Goal: Information Seeking & Learning: Check status

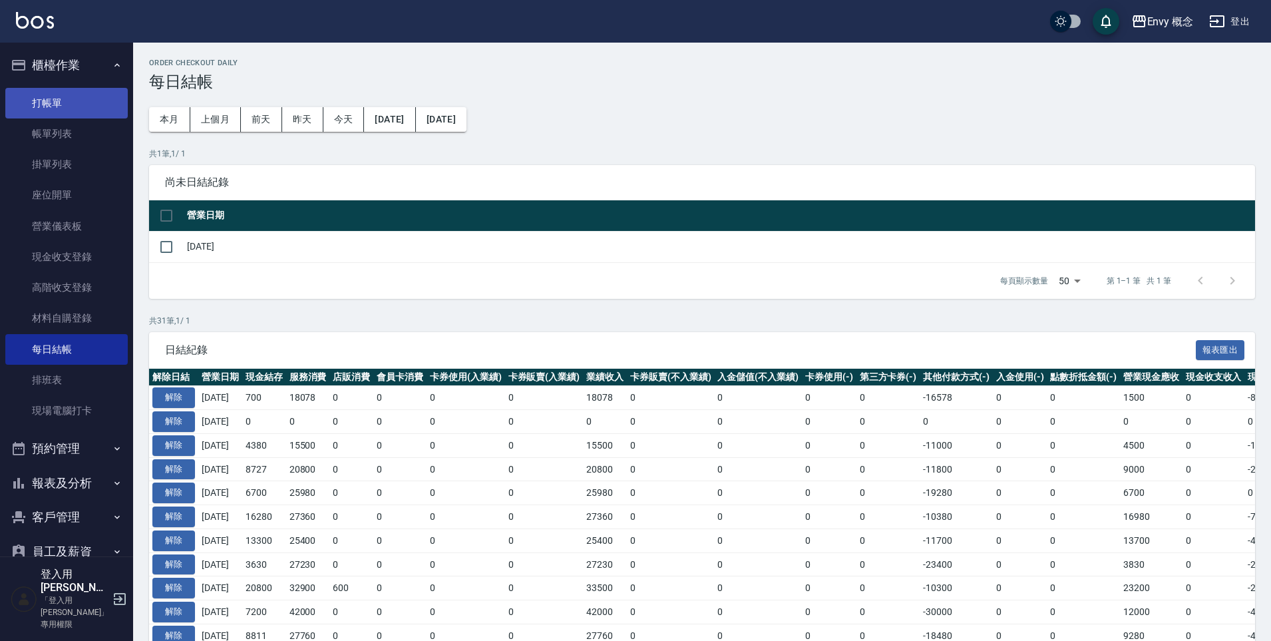
click at [88, 106] on link "打帳單" at bounding box center [66, 103] width 122 height 31
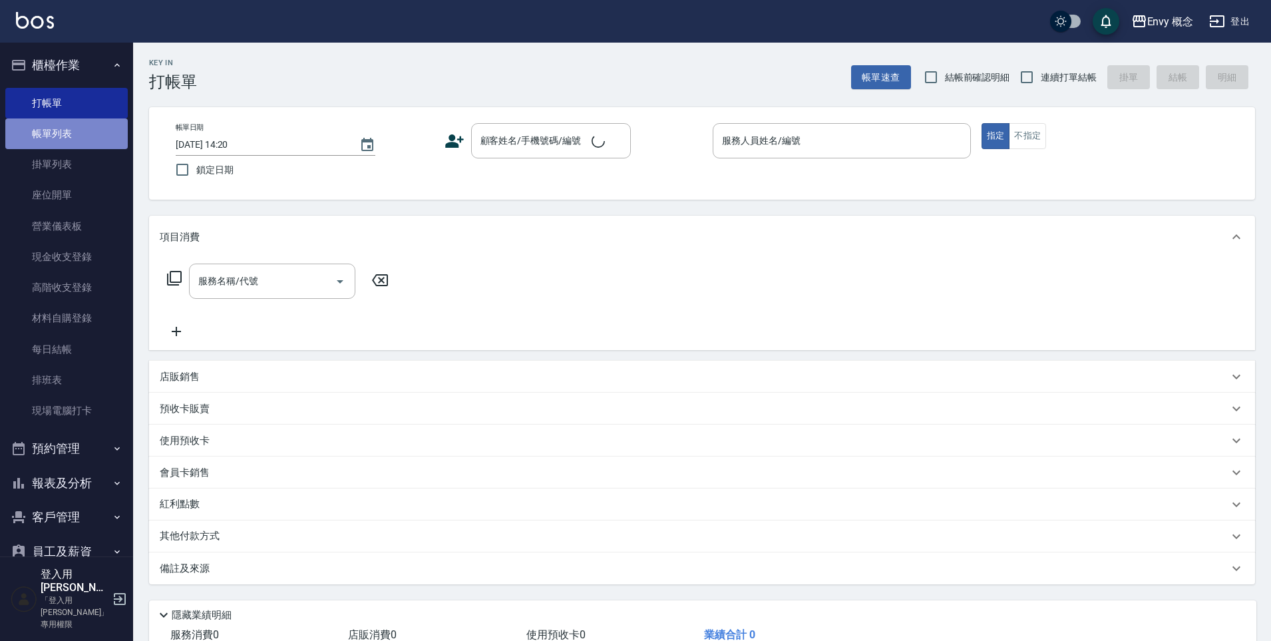
click at [83, 130] on link "帳單列表" at bounding box center [66, 133] width 122 height 31
click at [80, 133] on link "帳單列表" at bounding box center [66, 133] width 122 height 31
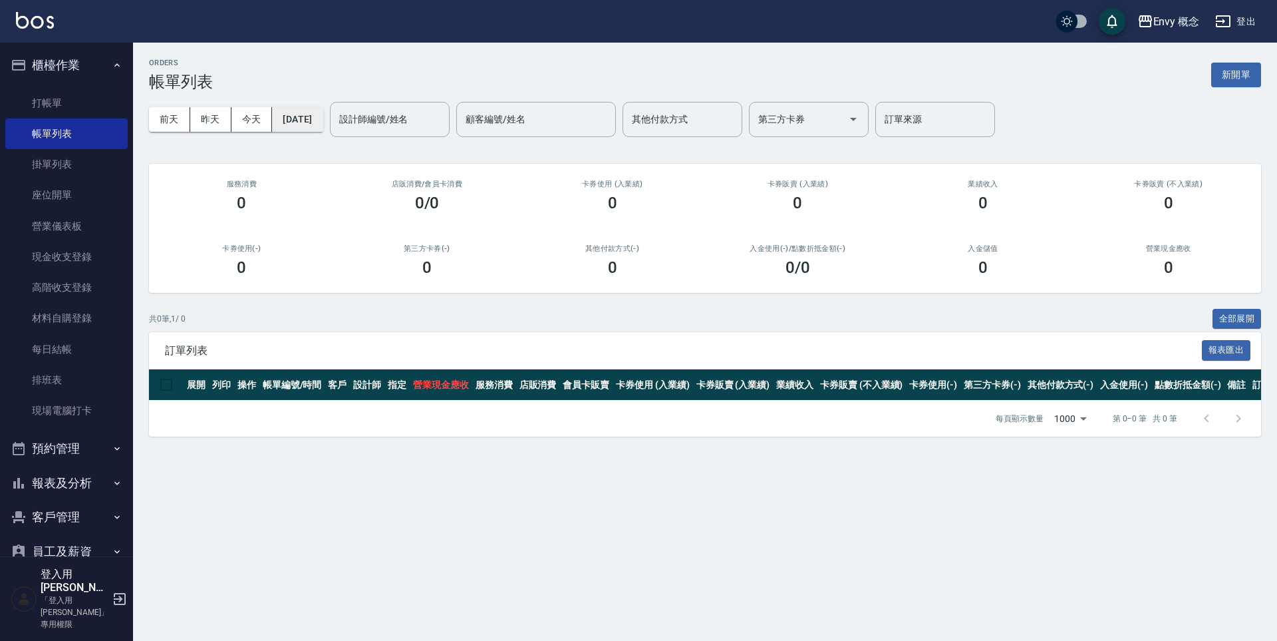
click at [323, 124] on button "[DATE]" at bounding box center [297, 119] width 51 height 25
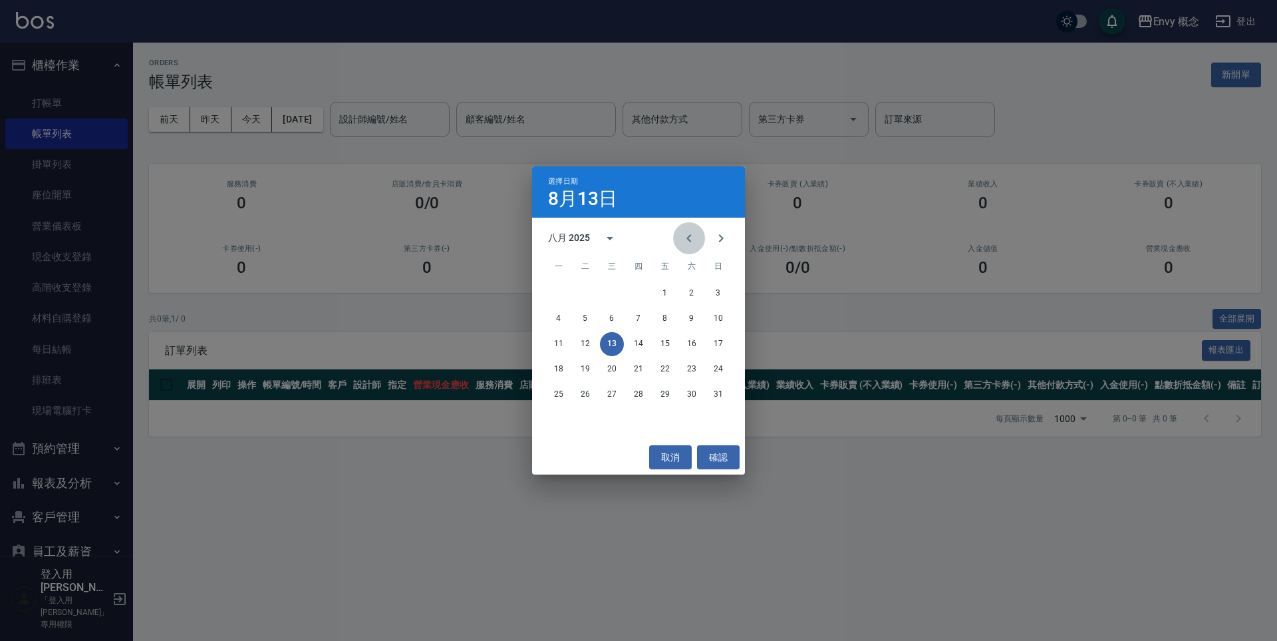
click at [686, 238] on icon "Previous month" at bounding box center [689, 238] width 16 height 16
click at [687, 238] on icon "Previous month" at bounding box center [688, 238] width 5 height 8
click at [688, 239] on icon "Previous month" at bounding box center [688, 238] width 5 height 8
click at [689, 239] on icon "Previous month" at bounding box center [688, 238] width 5 height 8
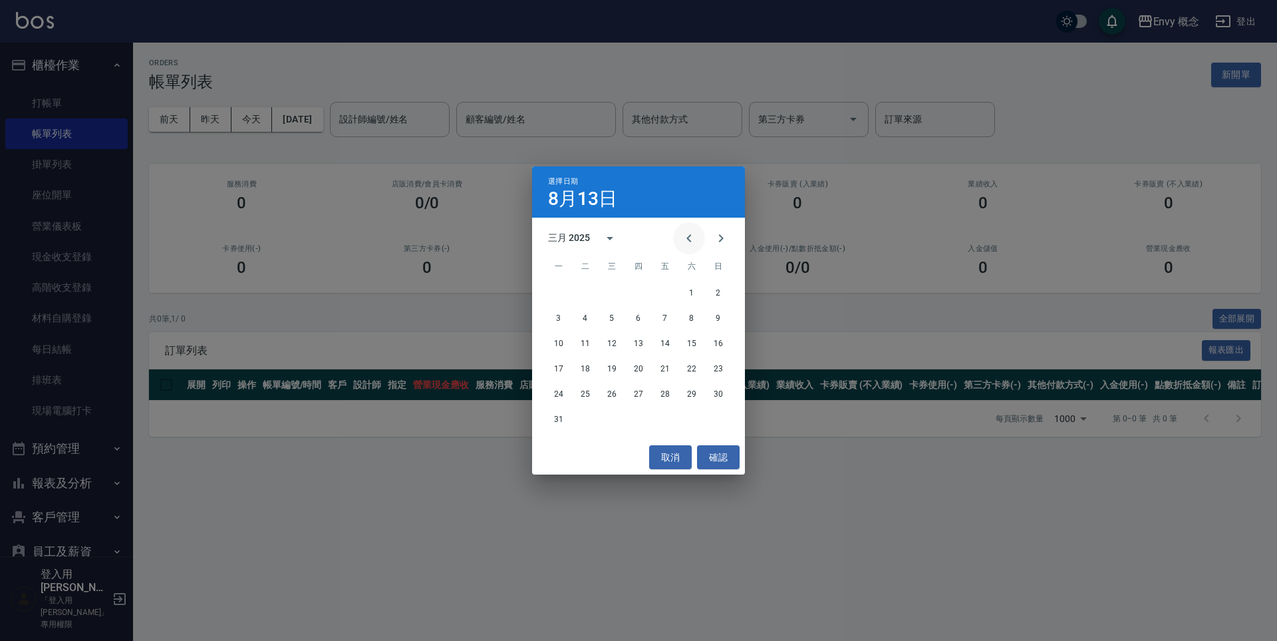
click at [689, 239] on icon "Previous month" at bounding box center [688, 238] width 5 height 8
click at [643, 319] on button "6" at bounding box center [639, 319] width 24 height 24
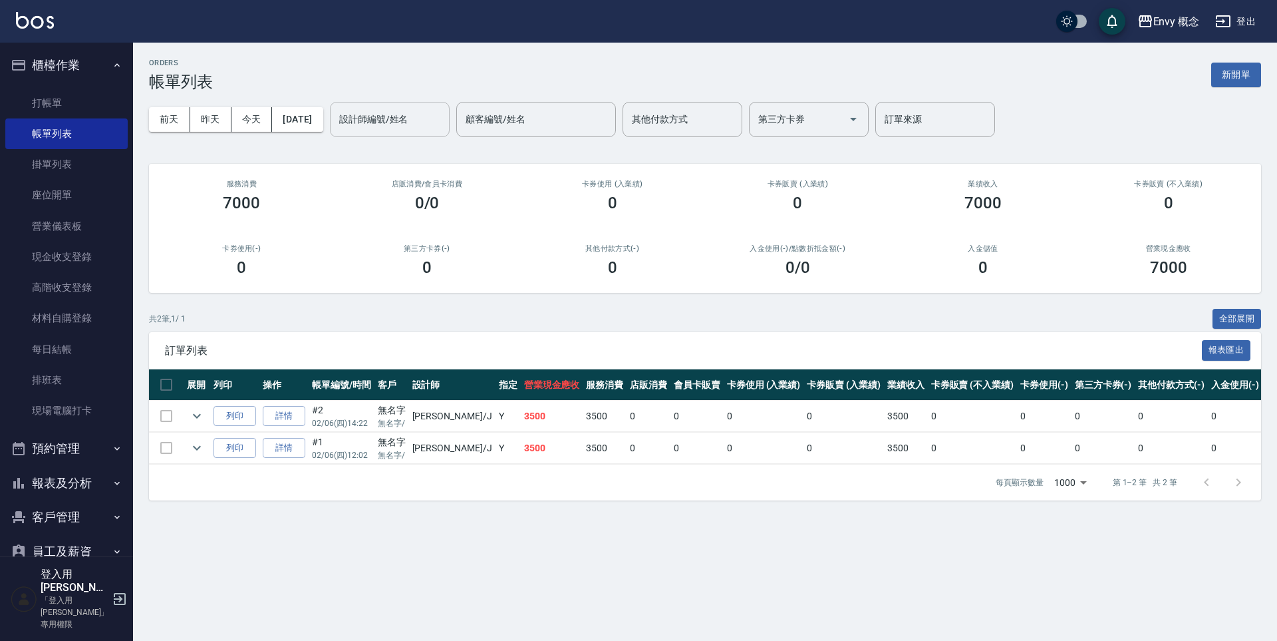
click at [424, 122] on input "設計師編號/姓名" at bounding box center [390, 119] width 108 height 23
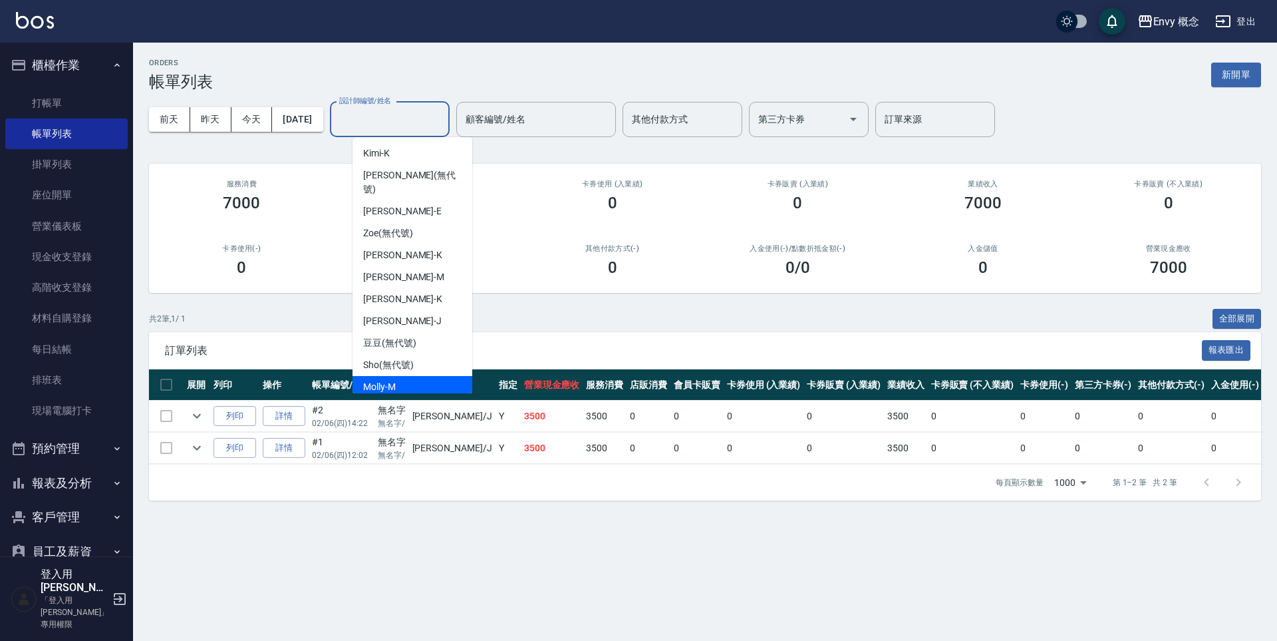
click at [435, 376] on div "[PERSON_NAME]" at bounding box center [413, 387] width 120 height 22
type input "[PERSON_NAME]"
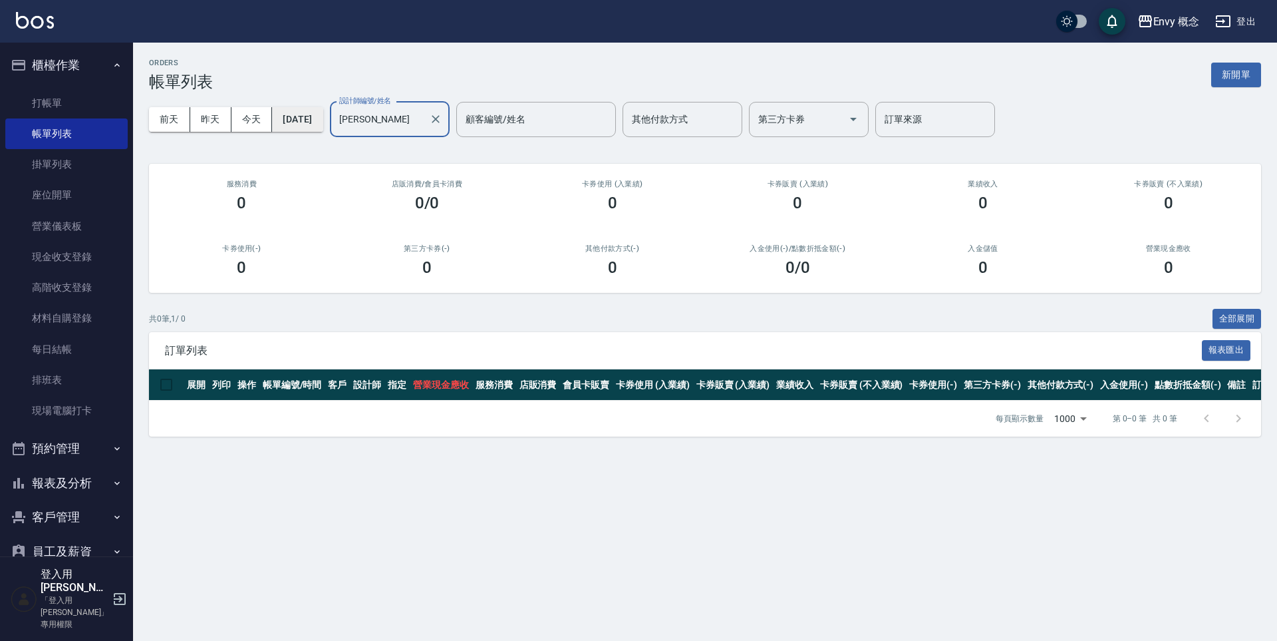
click at [323, 118] on button "[DATE]" at bounding box center [297, 119] width 51 height 25
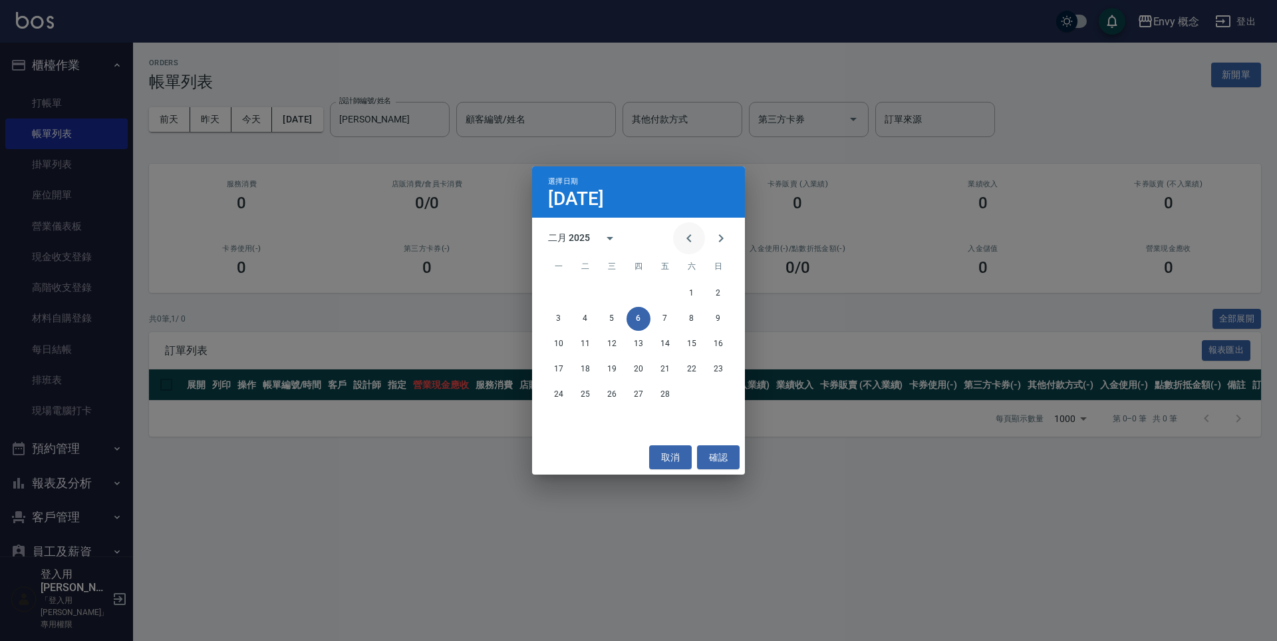
click at [694, 232] on icon "Previous month" at bounding box center [689, 238] width 16 height 16
click at [688, 233] on icon "Previous month" at bounding box center [689, 238] width 16 height 16
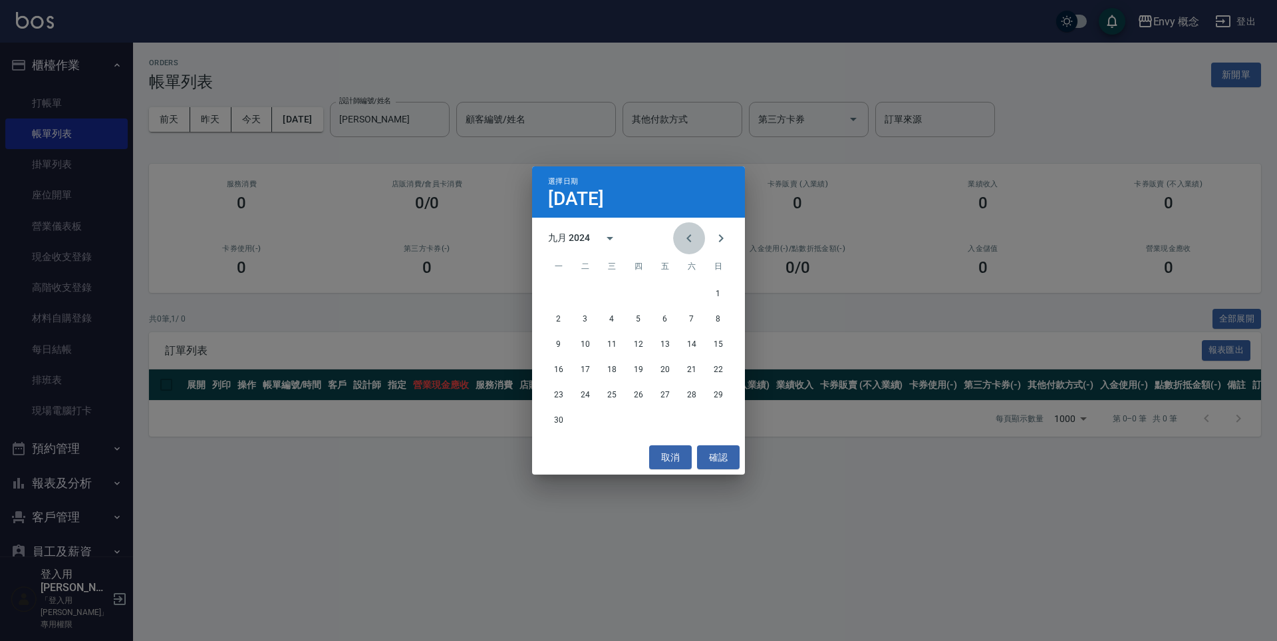
click at [688, 233] on icon "Previous month" at bounding box center [689, 238] width 16 height 16
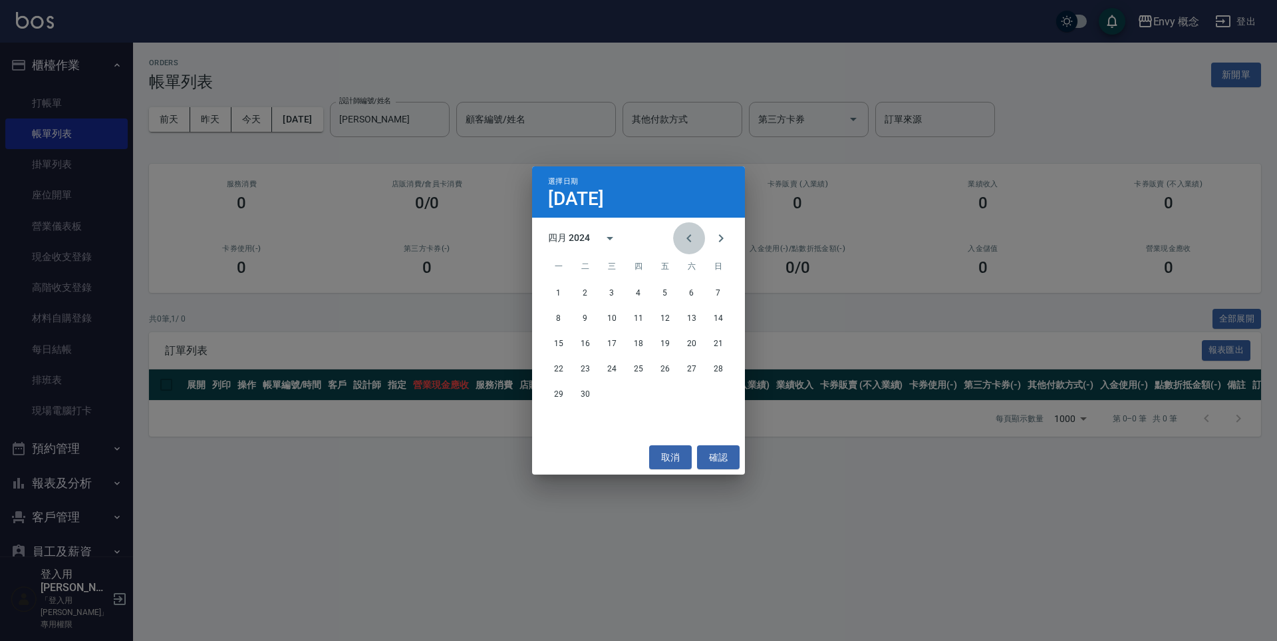
click at [688, 233] on icon "Previous month" at bounding box center [689, 238] width 16 height 16
click at [589, 317] on button "6" at bounding box center [585, 319] width 24 height 24
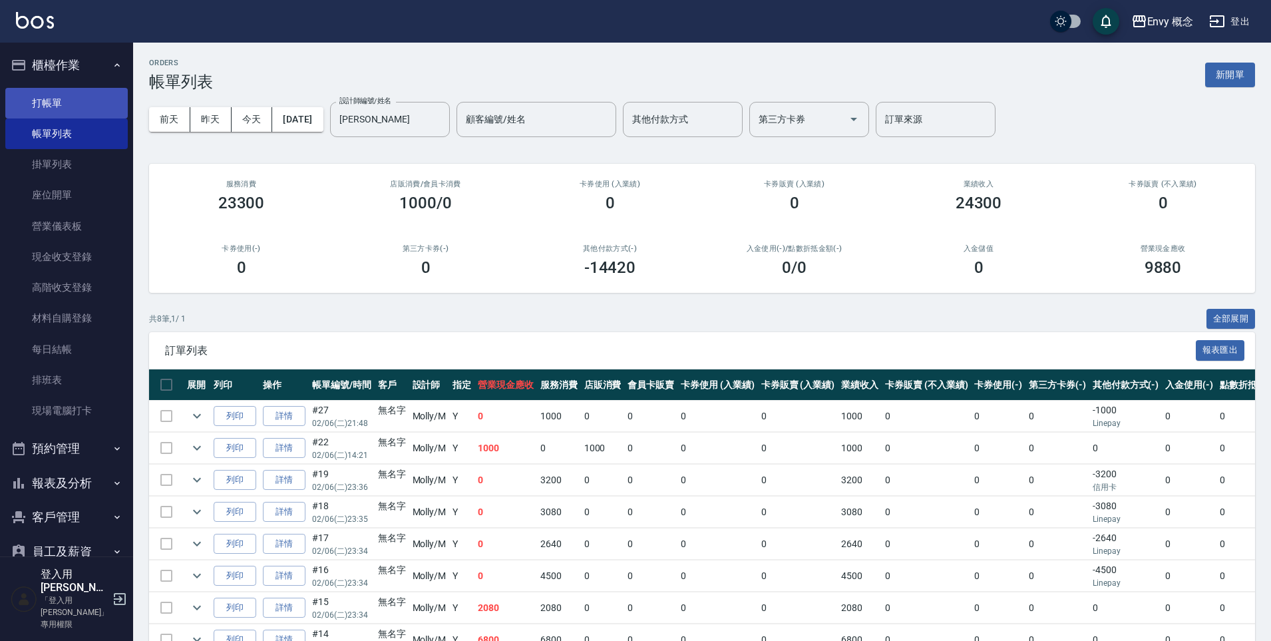
click at [59, 95] on link "打帳單" at bounding box center [66, 103] width 122 height 31
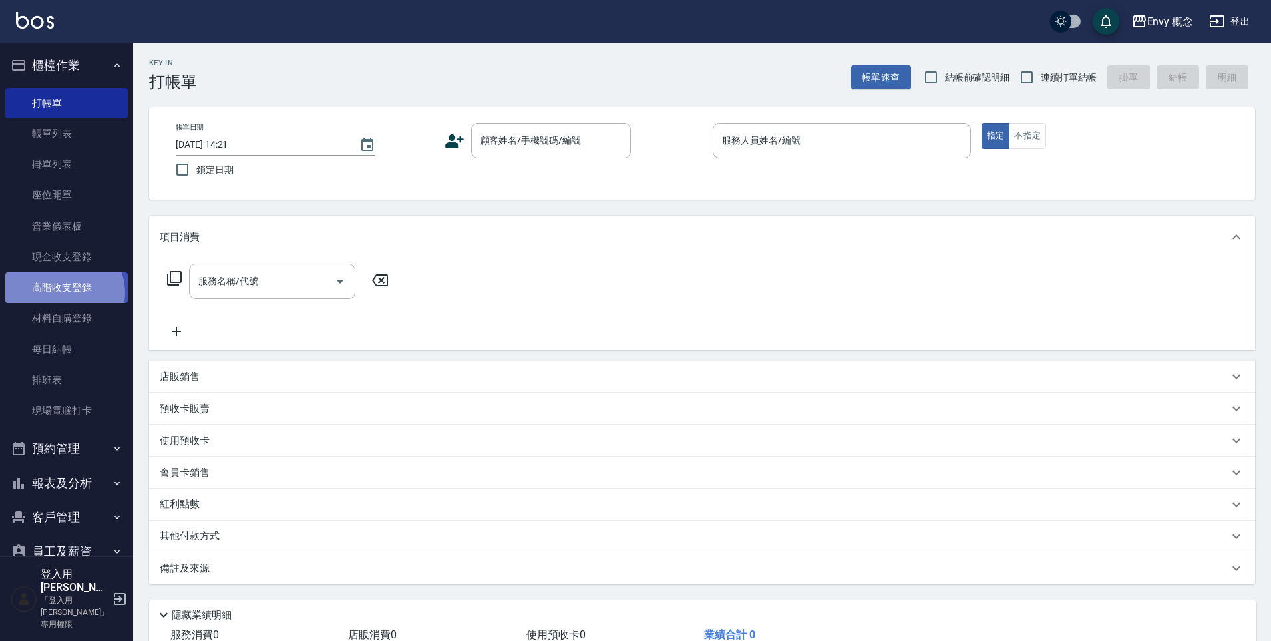
click at [62, 292] on link "高階收支登錄" at bounding box center [66, 287] width 122 height 31
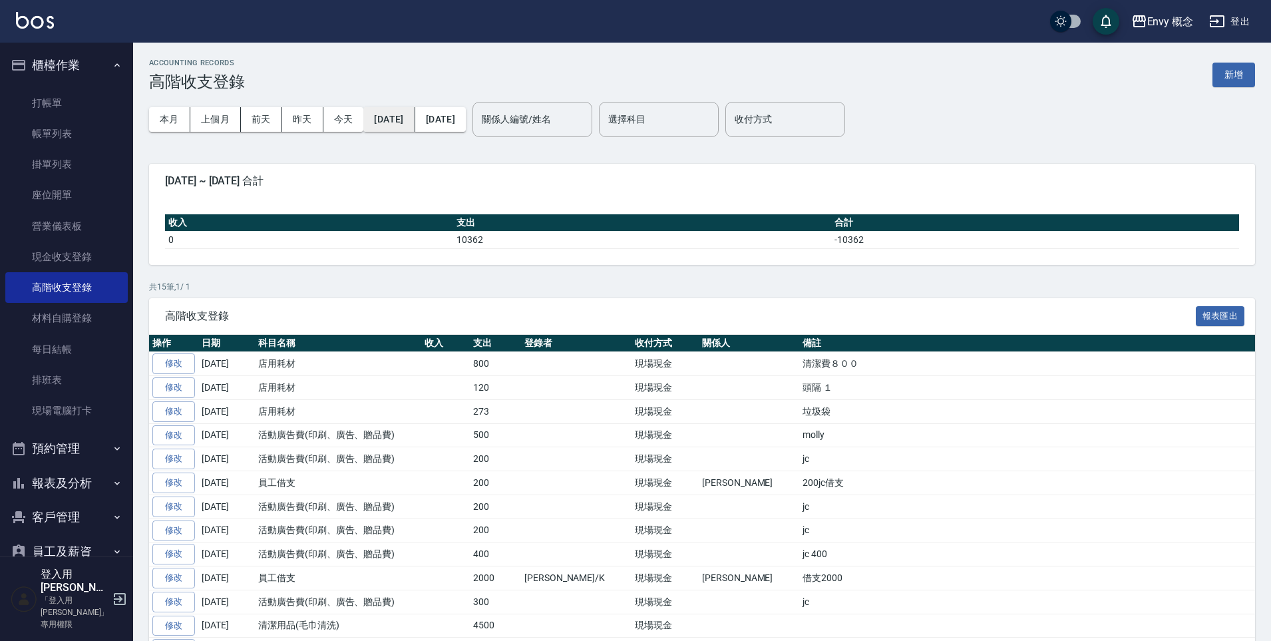
click at [390, 124] on button "[DATE]" at bounding box center [388, 119] width 51 height 25
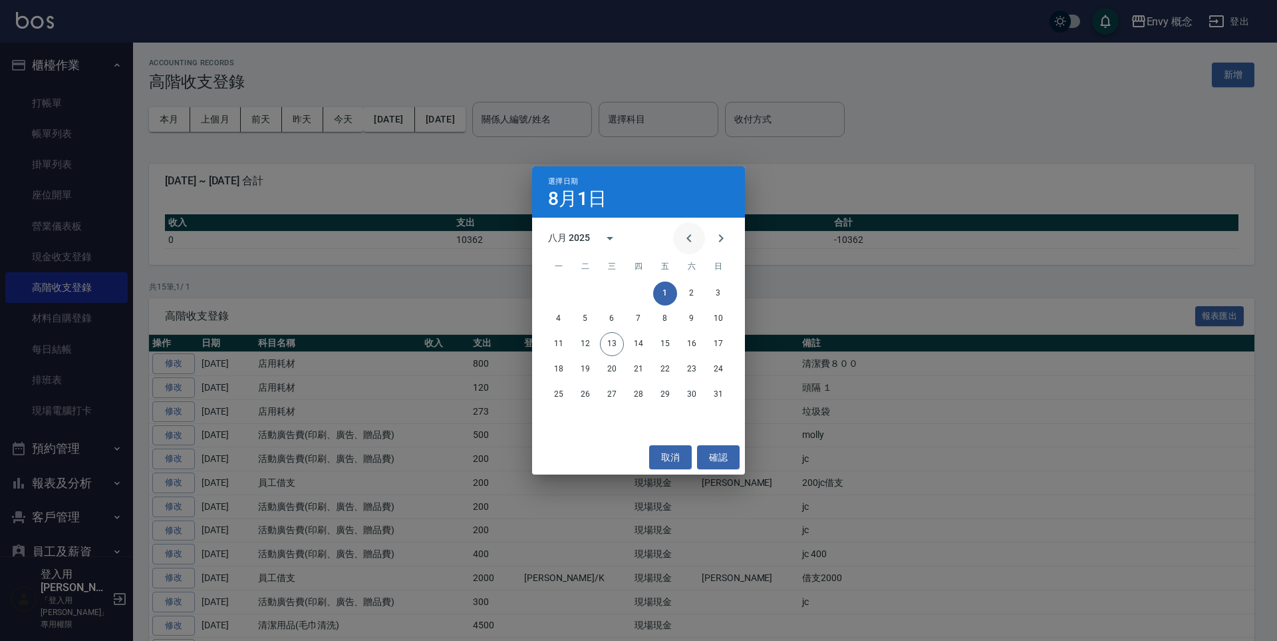
click at [691, 242] on icon "Previous month" at bounding box center [689, 238] width 16 height 16
click at [640, 293] on button "1" at bounding box center [639, 293] width 24 height 24
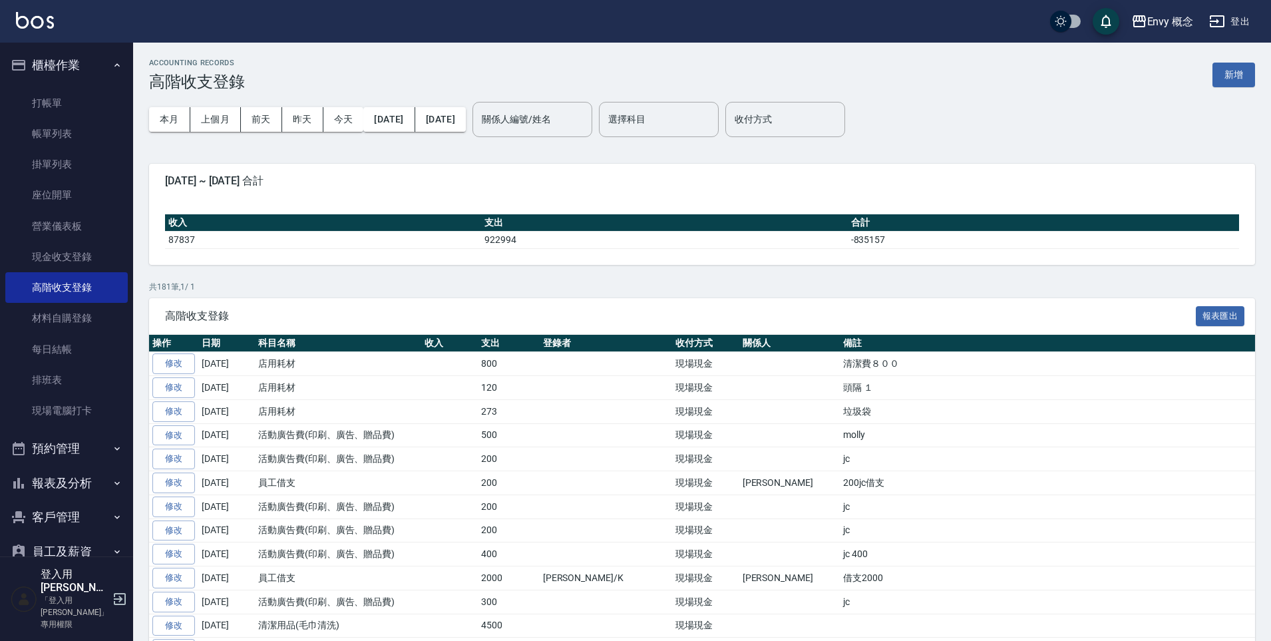
click at [466, 123] on button "[DATE]" at bounding box center [440, 119] width 51 height 25
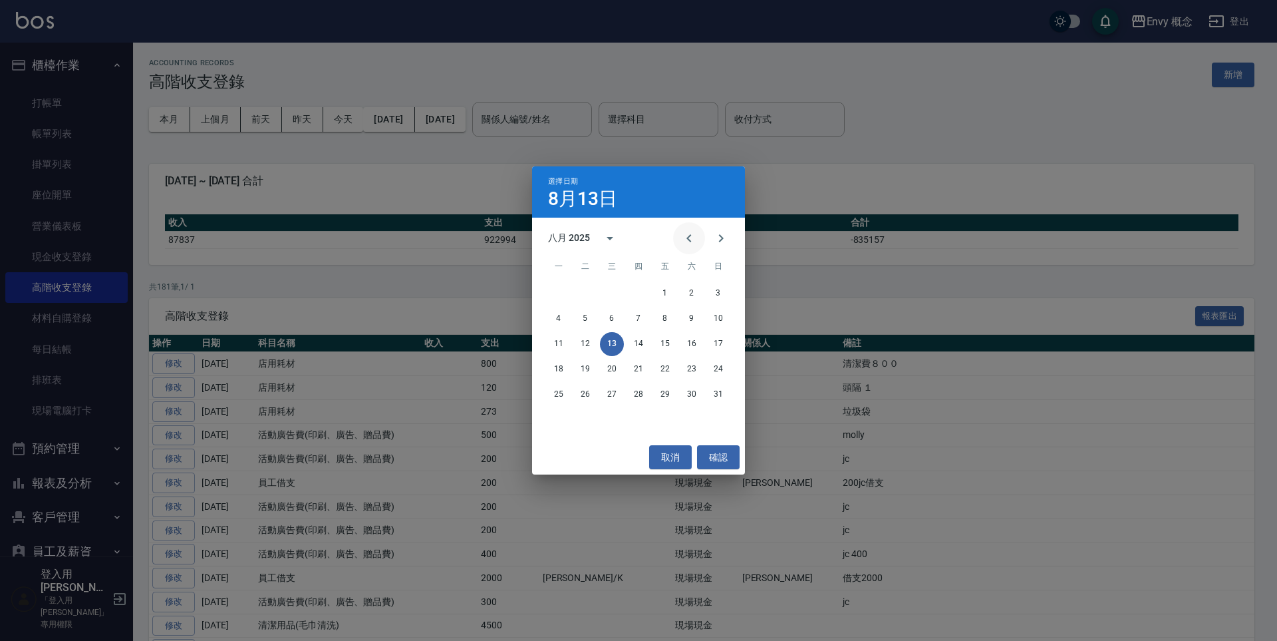
click at [683, 237] on icon "Previous month" at bounding box center [689, 238] width 16 height 16
click at [694, 394] on button "31" at bounding box center [692, 394] width 24 height 24
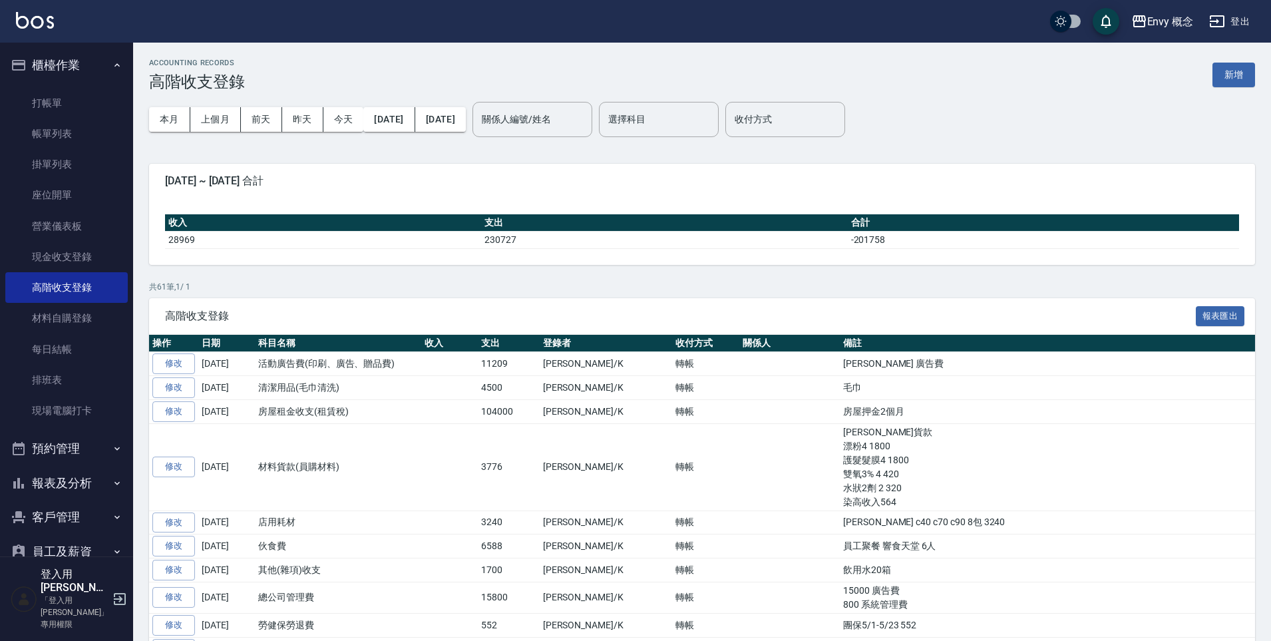
scroll to position [3, 0]
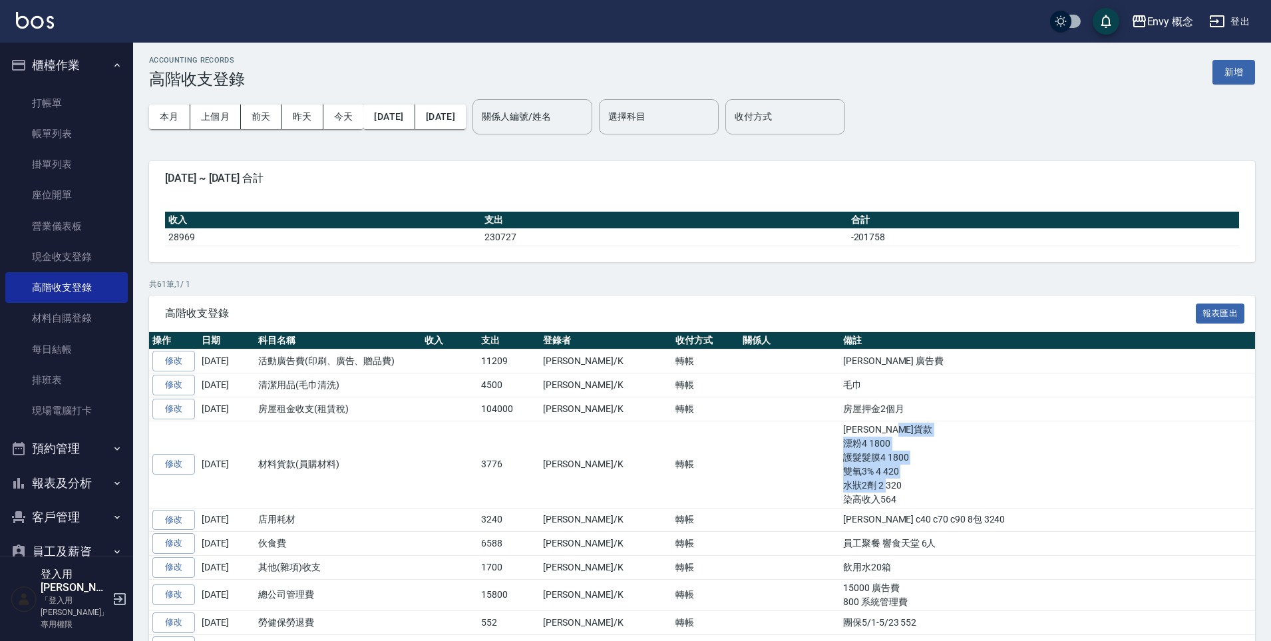
drag, startPoint x: 774, startPoint y: 443, endPoint x: 814, endPoint y: 497, distance: 67.1
click at [839, 497] on td "[PERSON_NAME]貨款 漂粉4 1800 護髮髮膜4 1800 雙氧3% 4 420 水狀2劑 2 320 染高收入564" at bounding box center [1046, 463] width 415 height 87
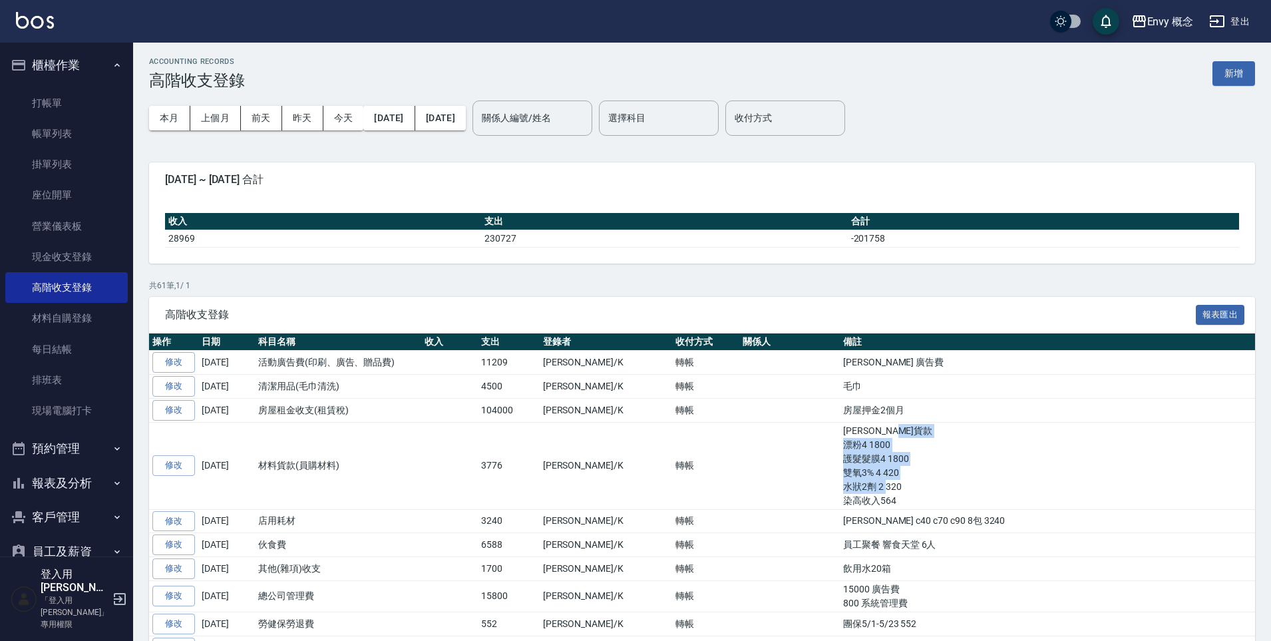
scroll to position [0, 0]
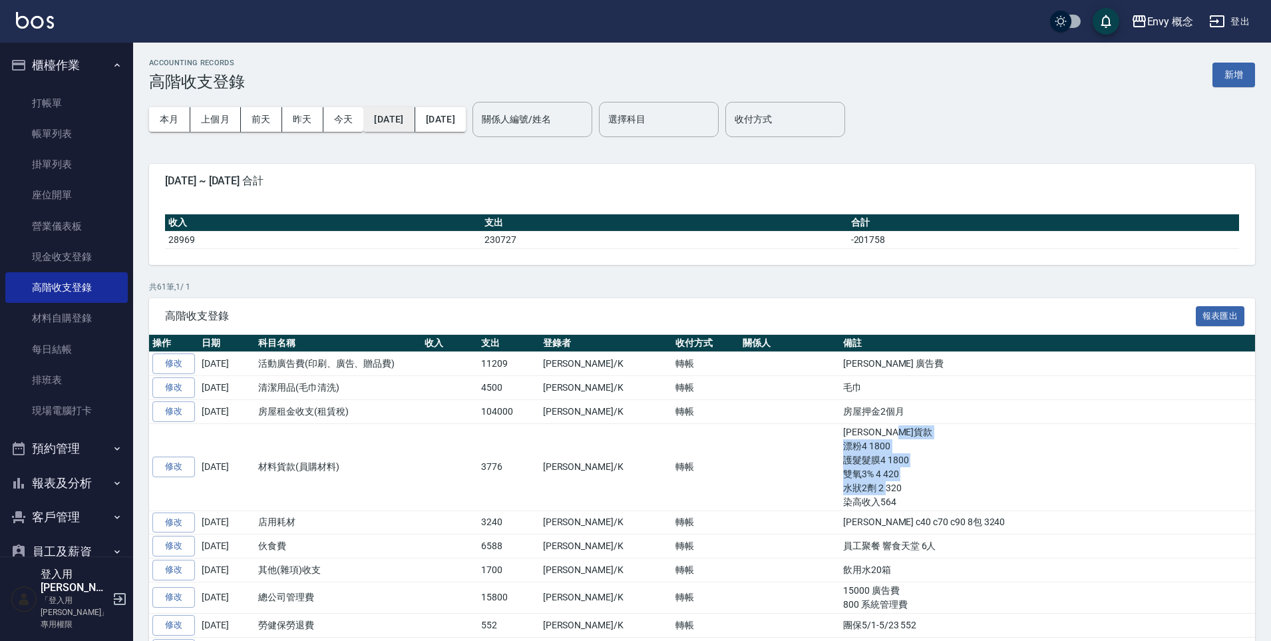
click at [392, 120] on button "[DATE]" at bounding box center [388, 119] width 51 height 25
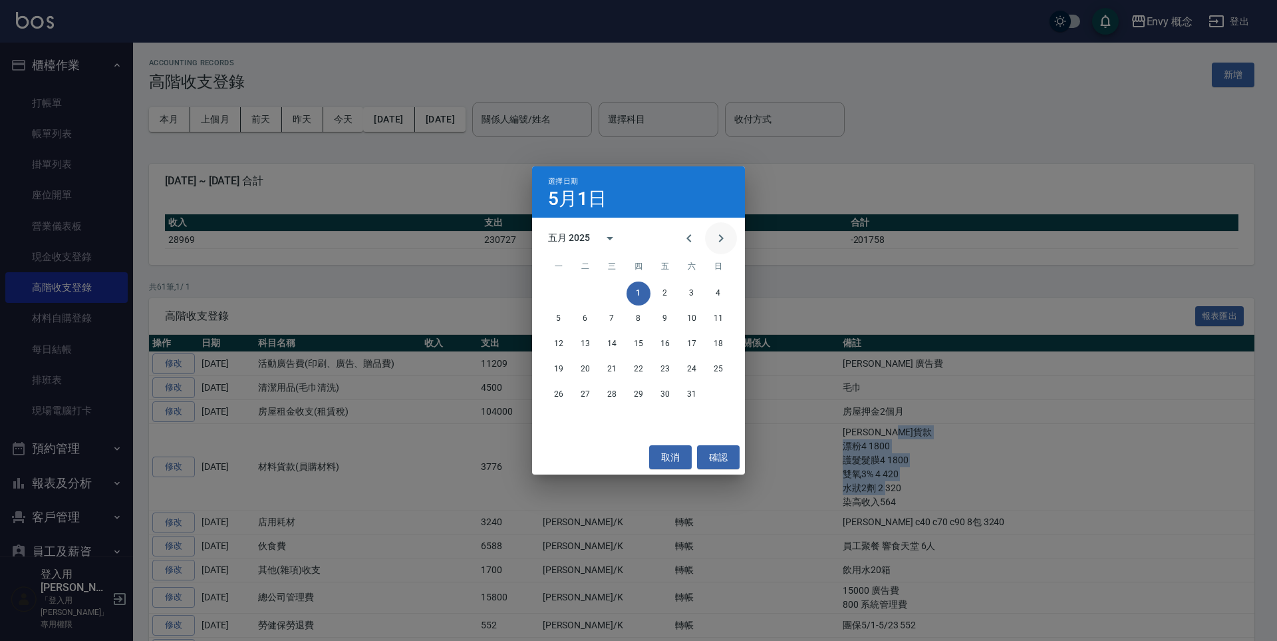
click at [715, 240] on icon "Next month" at bounding box center [721, 238] width 16 height 16
click at [720, 295] on button "1" at bounding box center [718, 293] width 24 height 24
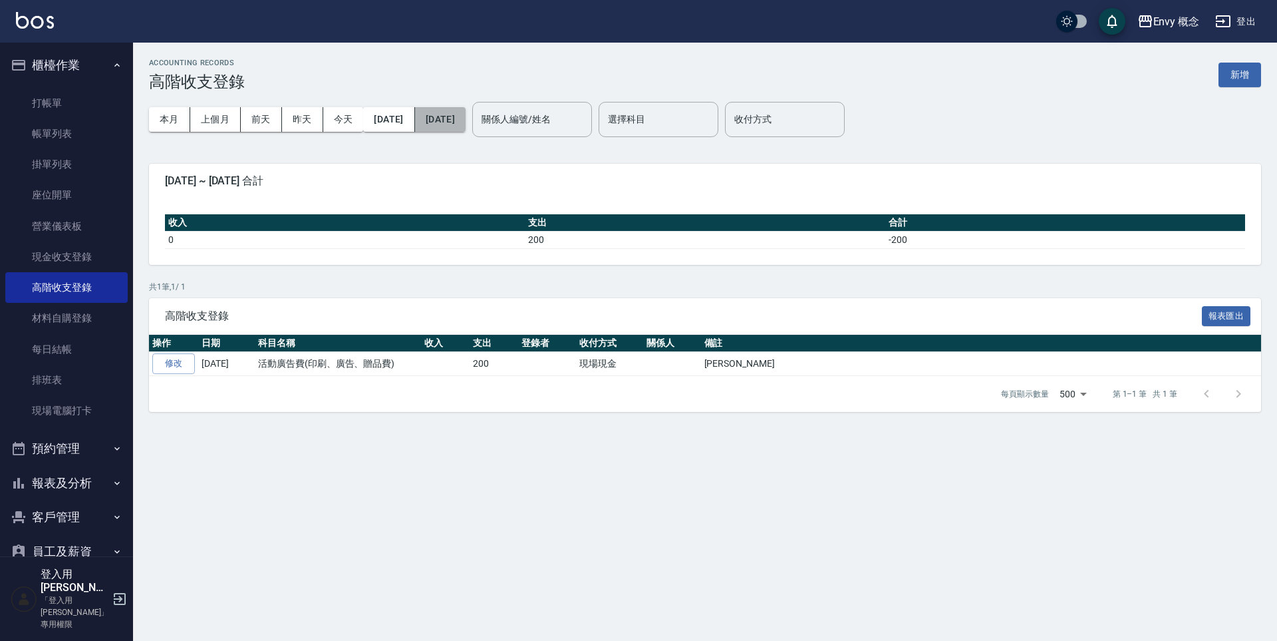
click at [466, 116] on button "[DATE]" at bounding box center [440, 119] width 51 height 25
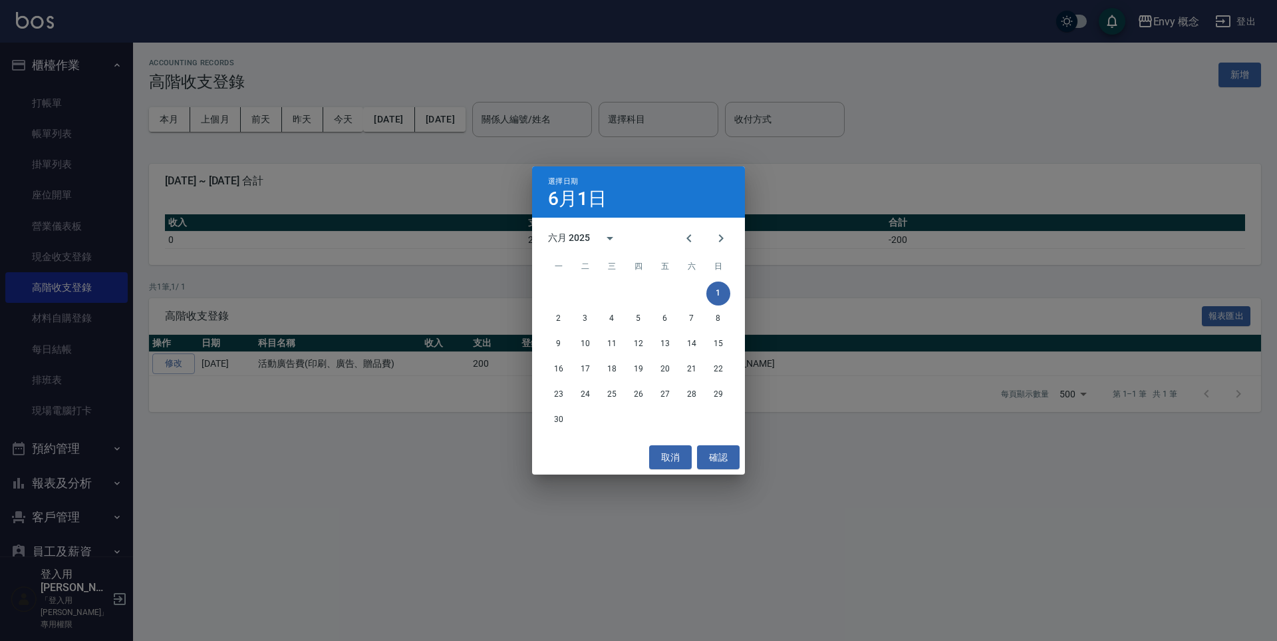
click at [492, 124] on div "選擇日期 [DATE] 六月 2025 一 二 三 四 五 六 日 1 2 3 4 5 6 7 8 9 10 11 12 13 14 15 16 17 18 …" at bounding box center [638, 320] width 1277 height 641
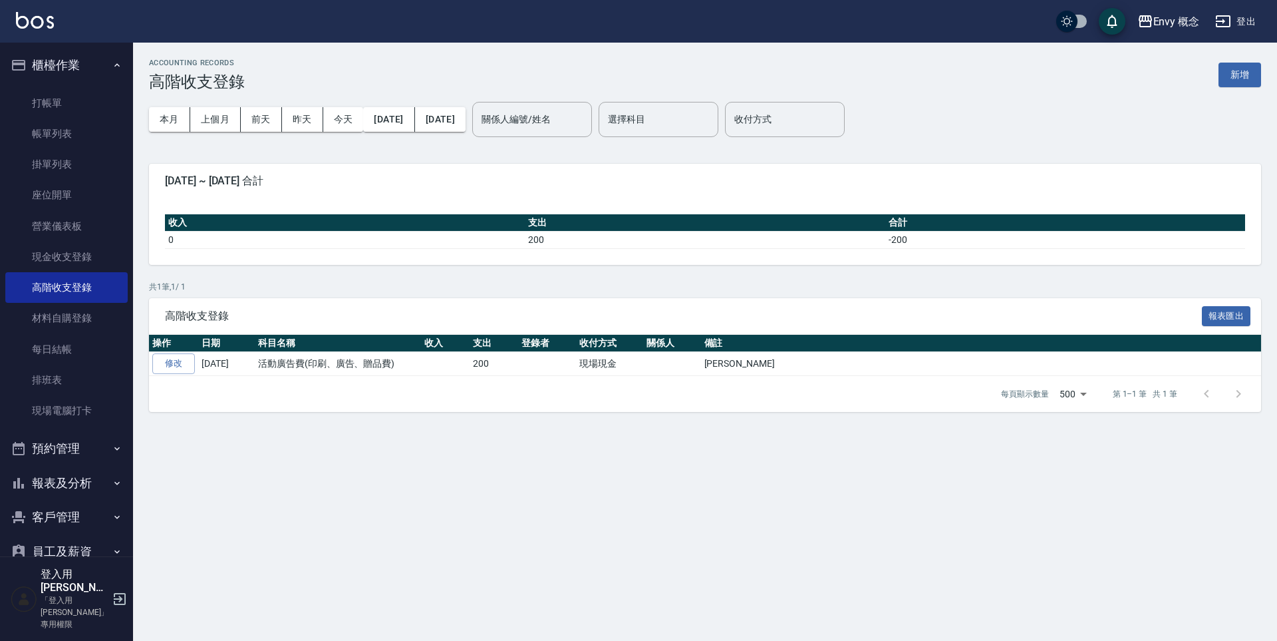
click at [466, 124] on button "[DATE]" at bounding box center [440, 119] width 51 height 25
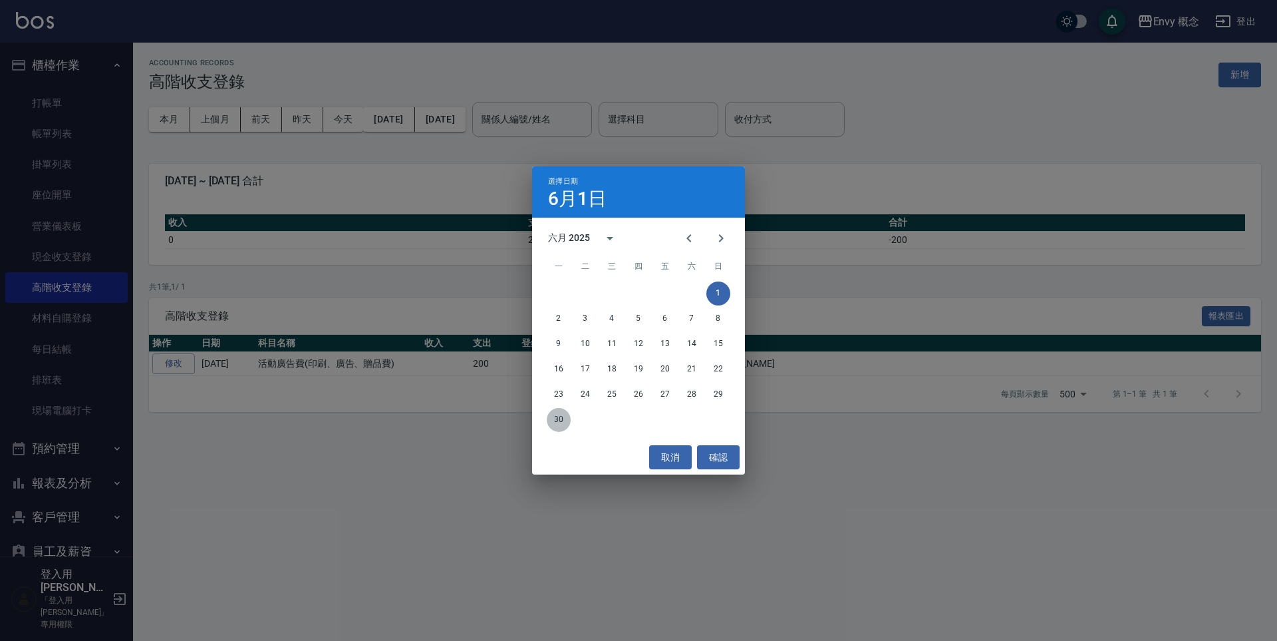
click at [559, 420] on button "30" at bounding box center [559, 420] width 24 height 24
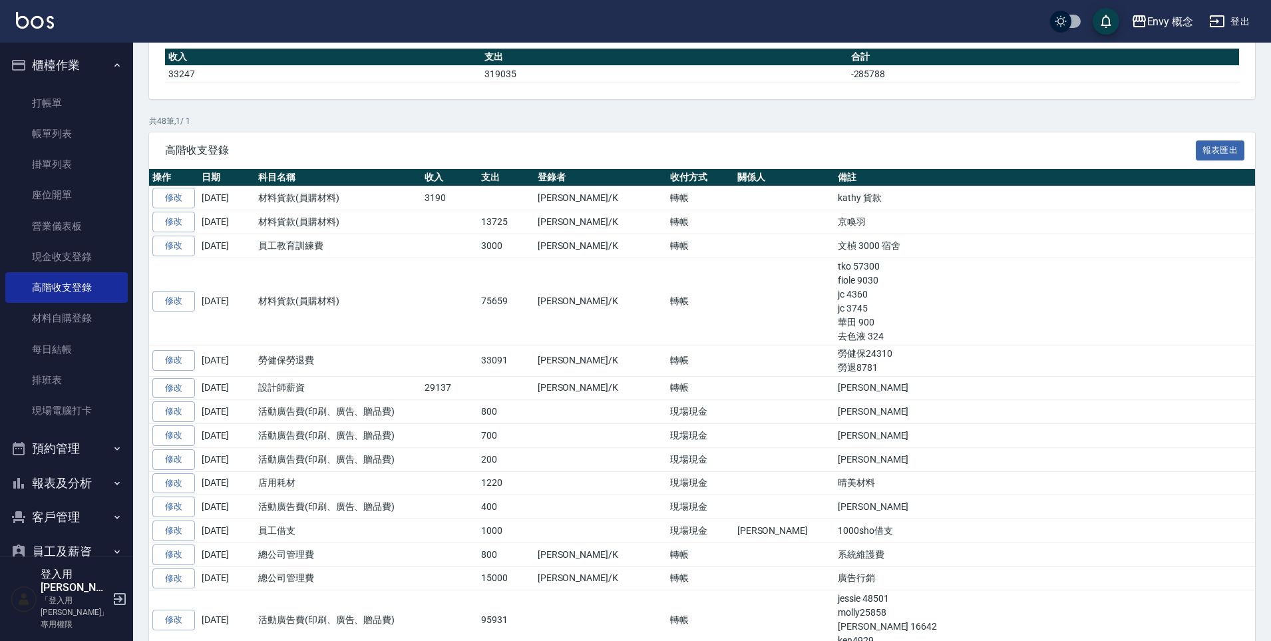
scroll to position [210, 0]
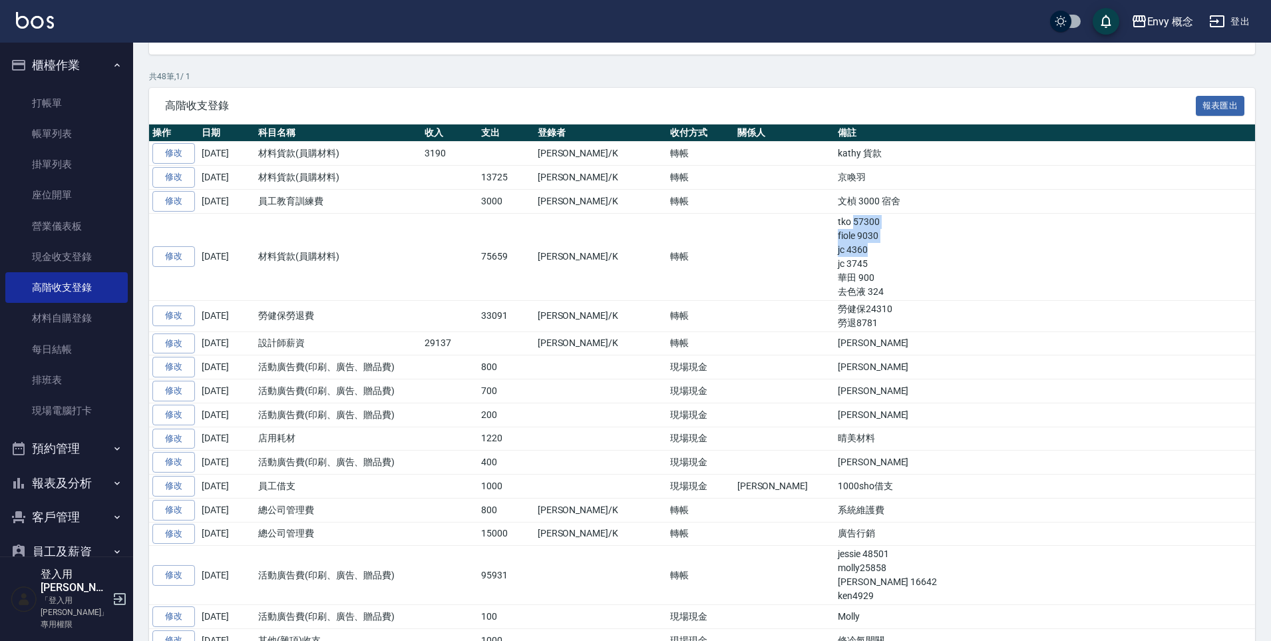
drag, startPoint x: 754, startPoint y: 218, endPoint x: 777, endPoint y: 246, distance: 36.4
click at [834, 246] on td "tko 57300 fiole 9030 jc 4360 jc 3745 華田 900 去色液 324" at bounding box center [1044, 256] width 420 height 87
click at [834, 247] on td "tko 57300 fiole 9030 jc 4360 jc 3745 華田 900 去色液 324" at bounding box center [1044, 256] width 420 height 87
drag, startPoint x: 761, startPoint y: 235, endPoint x: 784, endPoint y: 234, distance: 23.3
click at [834, 234] on td "tko 57300 fiole 9030 jc 4360 jc 3745 華田 900 去色液 324" at bounding box center [1044, 256] width 420 height 87
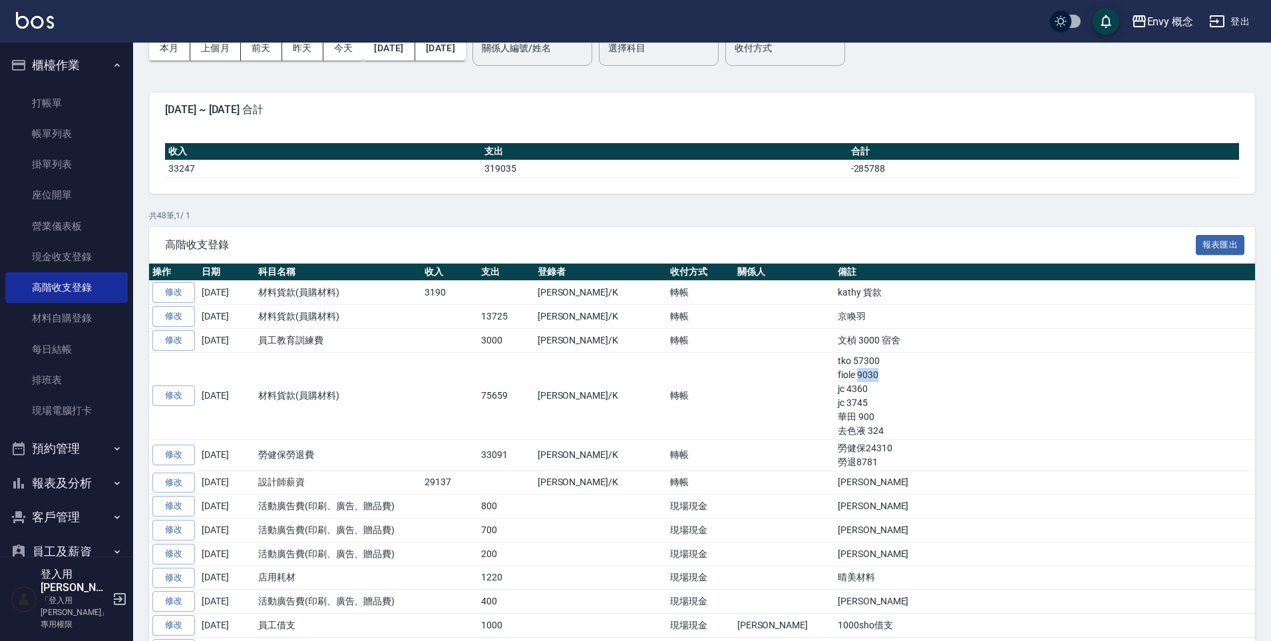
scroll to position [0, 0]
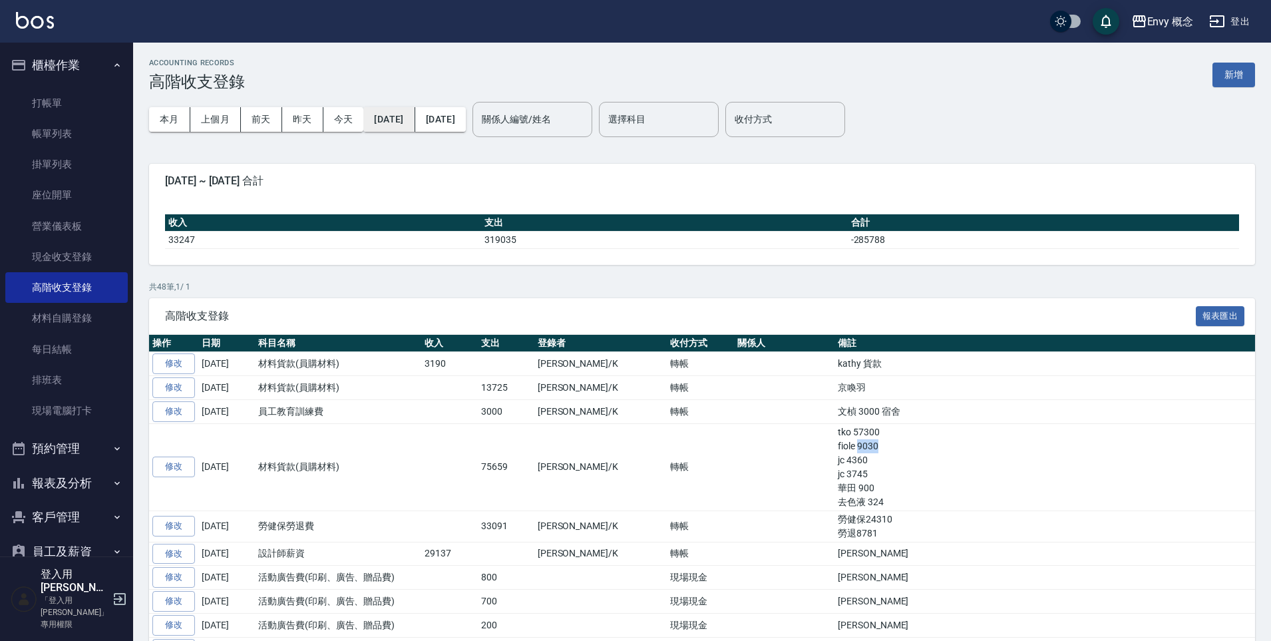
click at [407, 118] on button "[DATE]" at bounding box center [388, 119] width 51 height 25
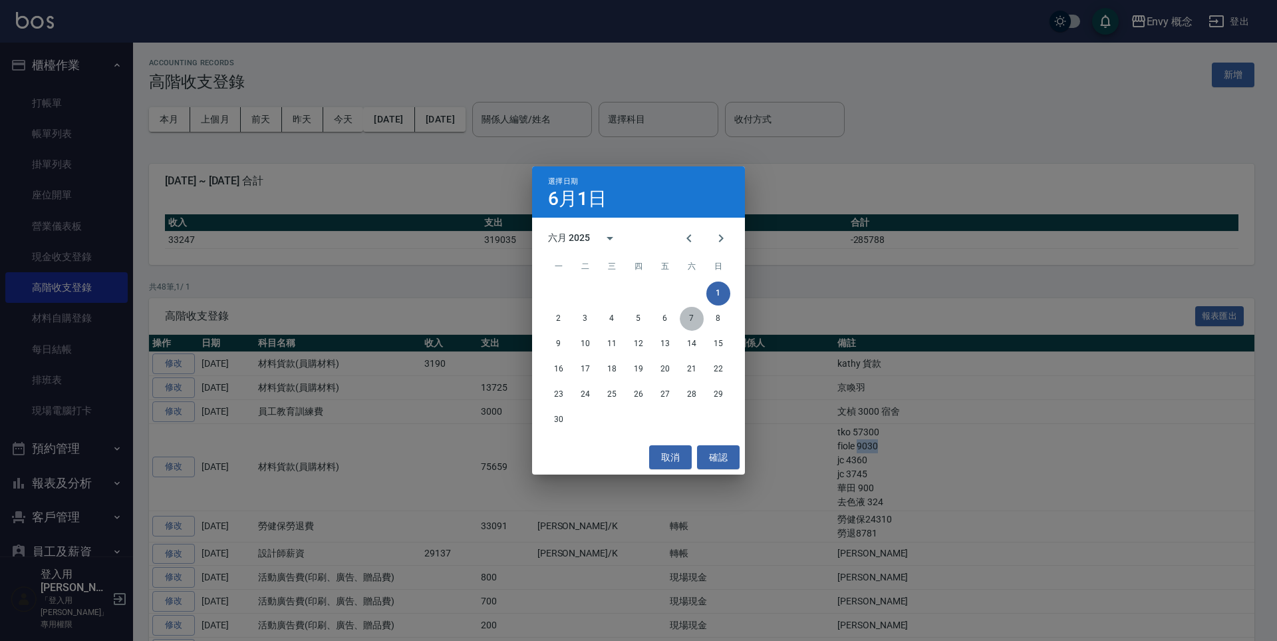
click at [686, 318] on button "7" at bounding box center [692, 319] width 24 height 24
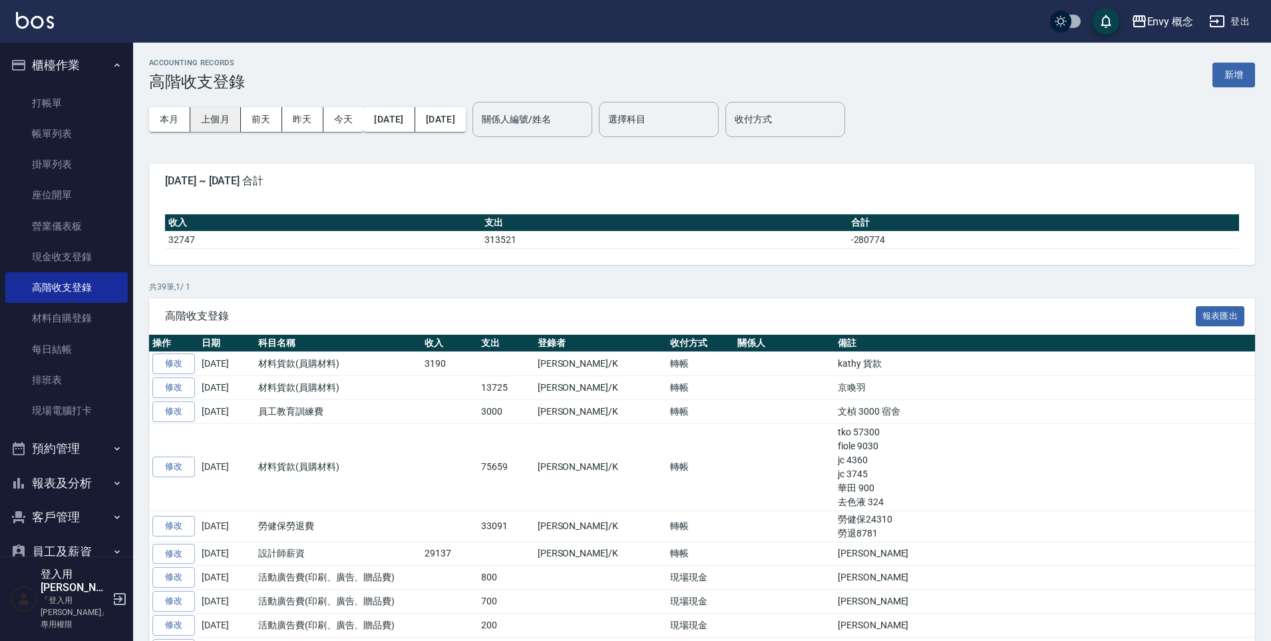
click at [220, 126] on button "上個月" at bounding box center [215, 119] width 51 height 25
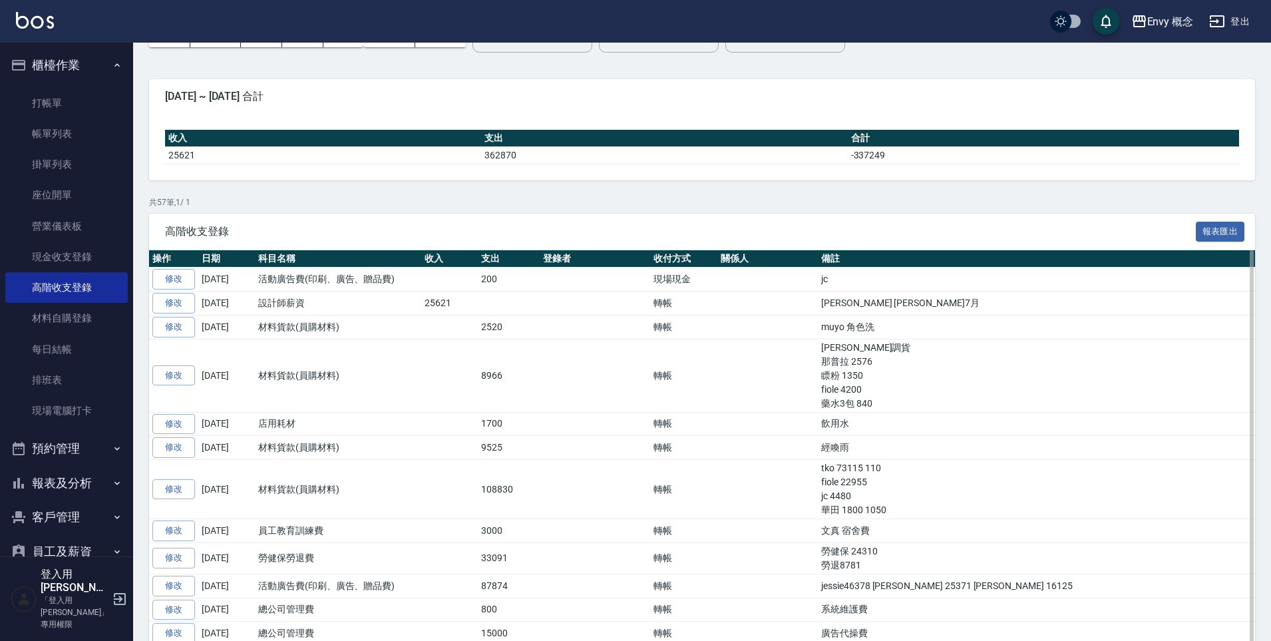
scroll to position [86, 0]
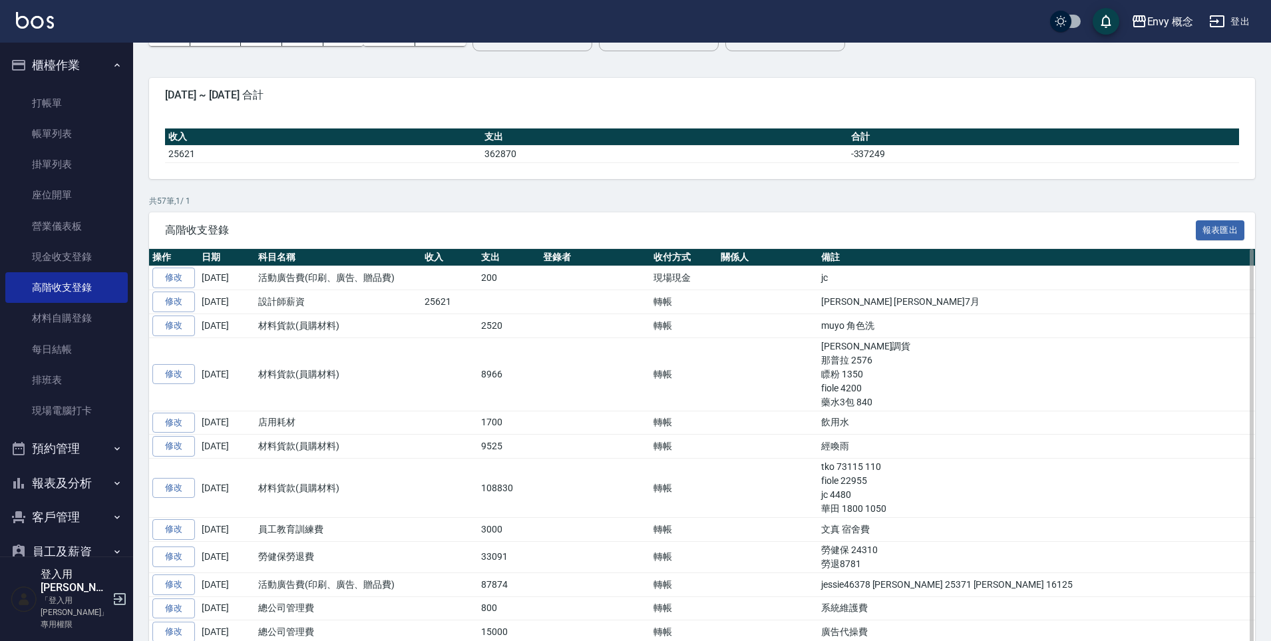
drag, startPoint x: 748, startPoint y: 466, endPoint x: 794, endPoint y: 465, distance: 45.9
click at [818, 465] on td "tko 73115 110 fiole 22955 jc 4480 華田 1800 1050" at bounding box center [1036, 487] width 437 height 59
drag, startPoint x: 774, startPoint y: 469, endPoint x: 748, endPoint y: 470, distance: 25.3
click at [818, 470] on td "tko 73115 110 fiole 22955 jc 4480 華田 1800 1050" at bounding box center [1036, 487] width 437 height 59
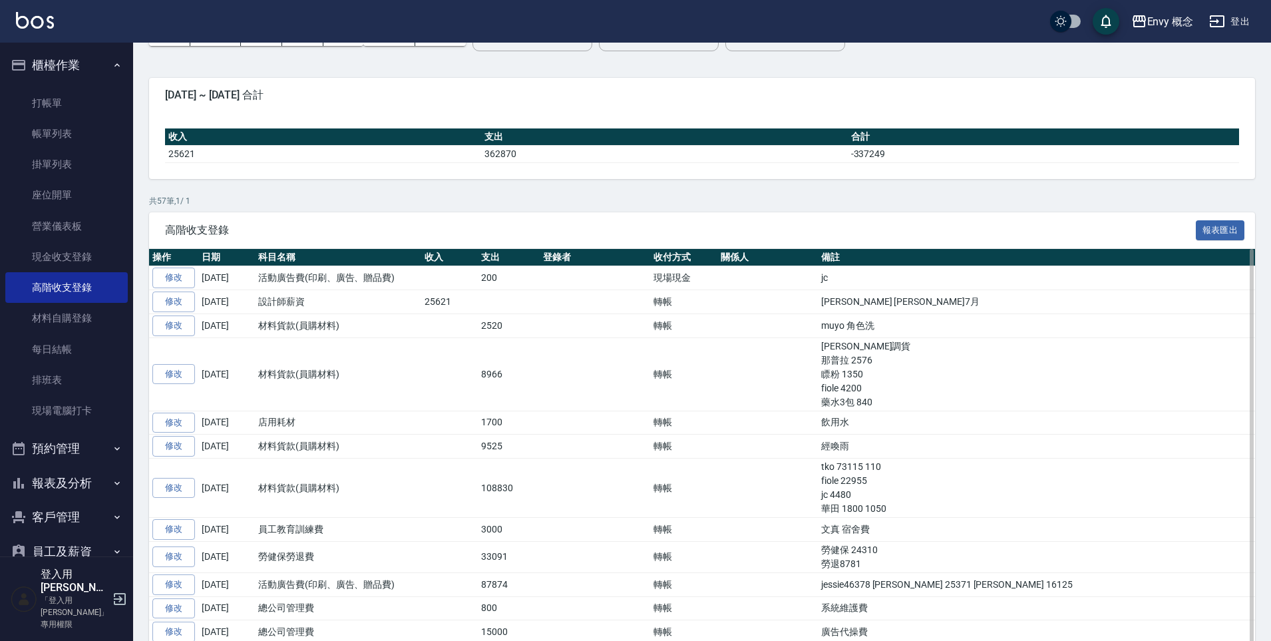
click at [818, 467] on td "tko 73115 110 fiole 22955 jc 4480 華田 1800 1050" at bounding box center [1036, 487] width 437 height 59
